Goal: Information Seeking & Learning: Learn about a topic

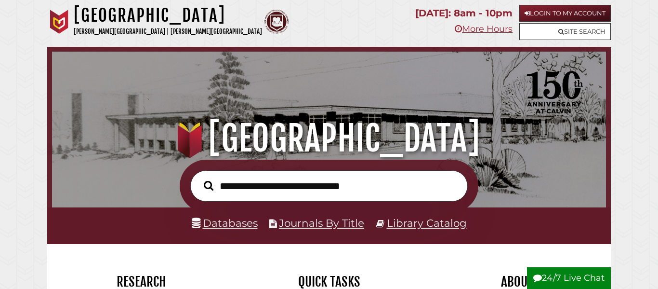
scroll to position [183, 549]
type input "********"
click at [199, 178] on button "Search" at bounding box center [208, 185] width 19 height 15
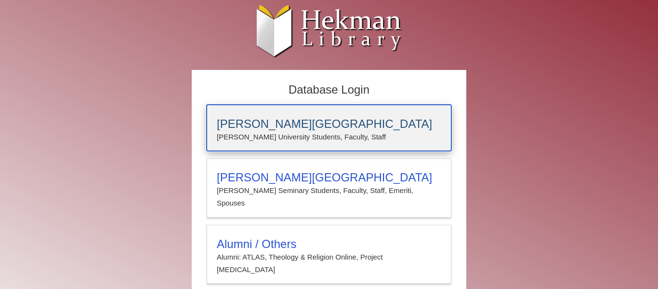
click at [332, 120] on h3 "[PERSON_NAME][GEOGRAPHIC_DATA]" at bounding box center [329, 123] width 225 height 13
